Goal: Information Seeking & Learning: Learn about a topic

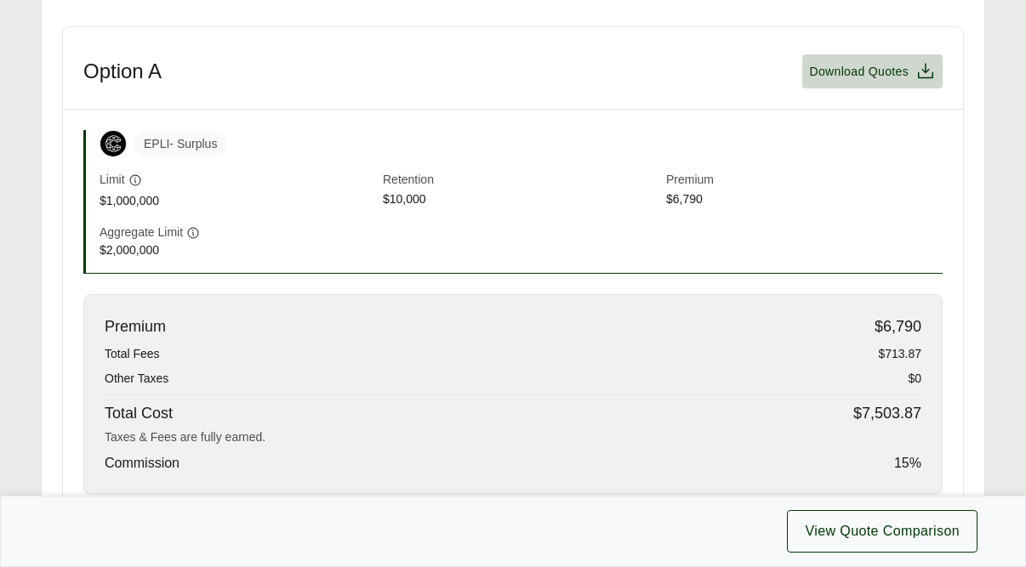
scroll to position [544, 0]
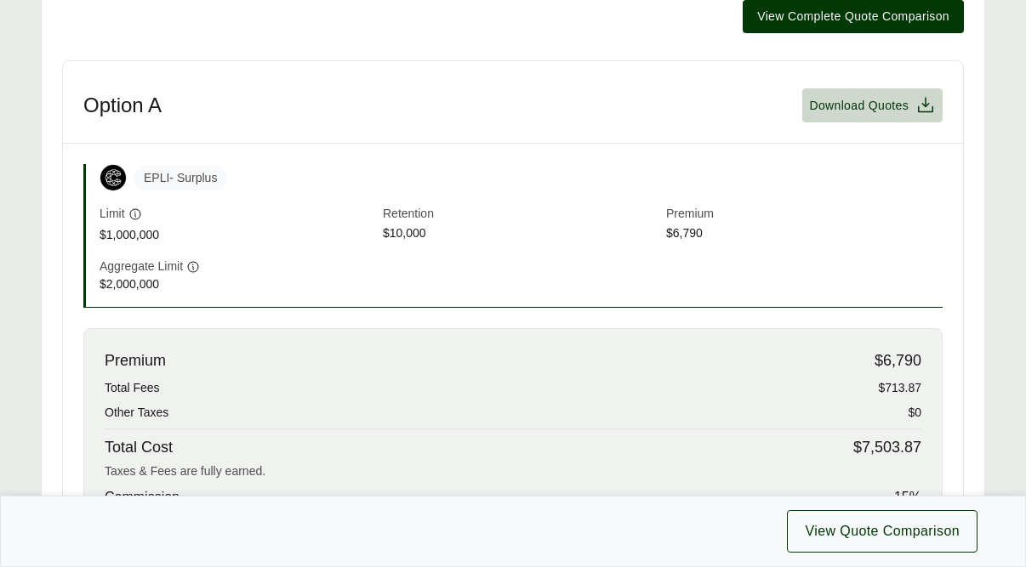
click at [478, 48] on div "Executive Summary Thank you for partnering with Anzen on your Executive Risk in…" at bounding box center [513, 217] width 902 height 774
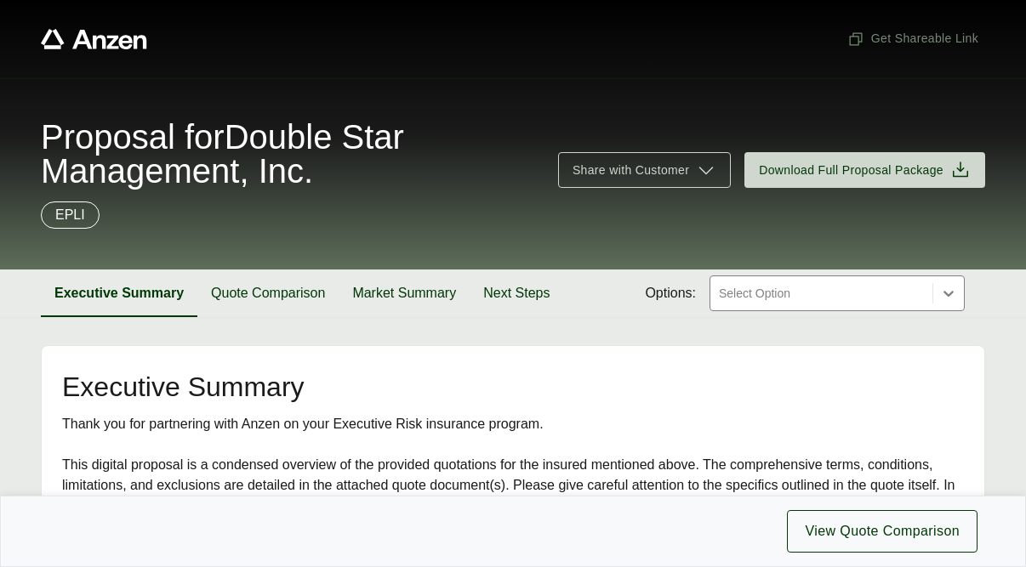
scroll to position [0, 0]
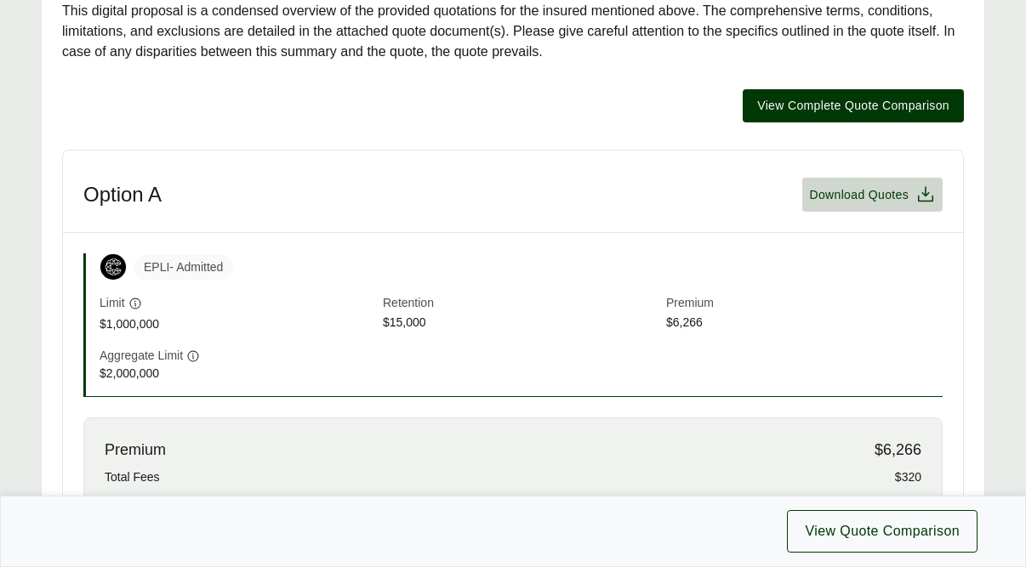
scroll to position [442, 0]
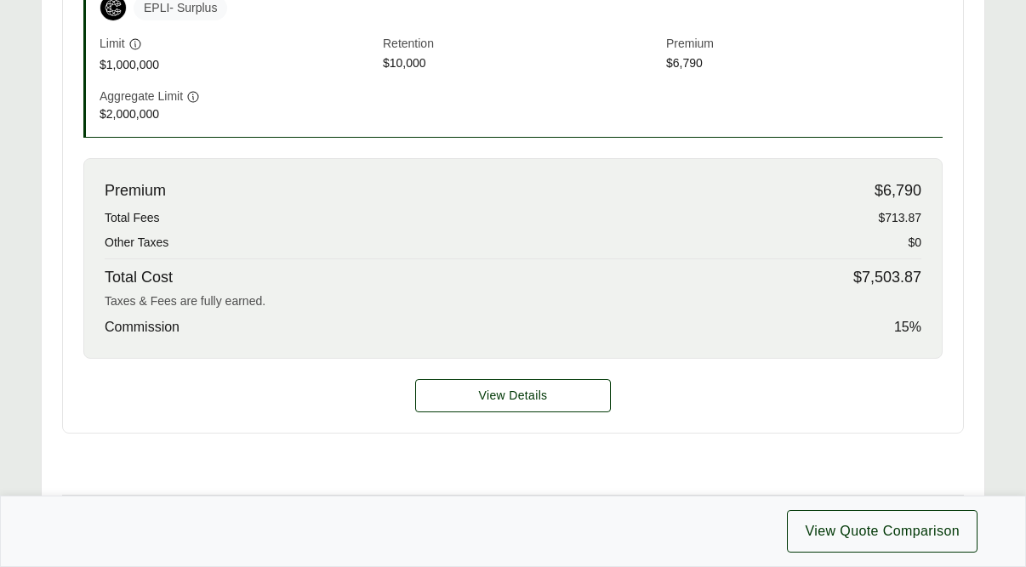
scroll to position [680, 0]
